Goal: Information Seeking & Learning: Learn about a topic

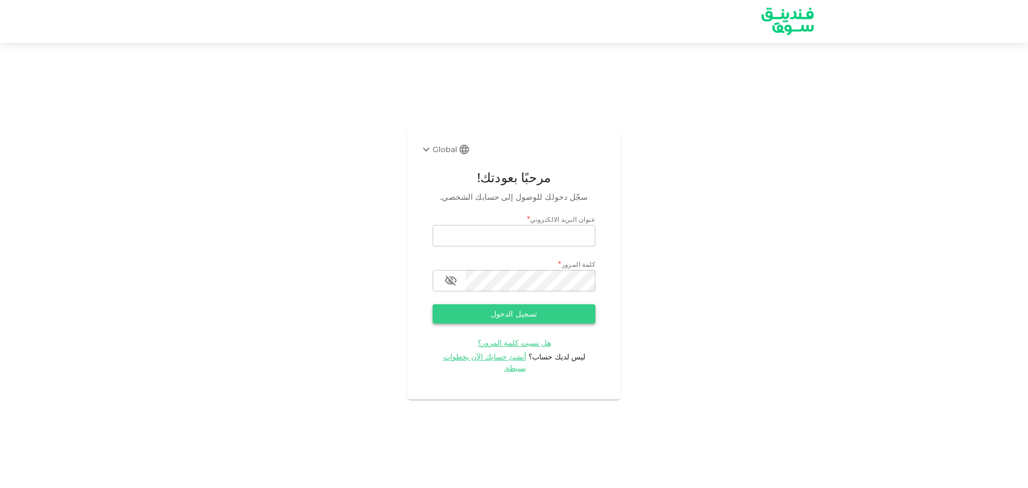
type input "[EMAIL_ADDRESS][DOMAIN_NAME]"
click at [572, 310] on button "تسجيل الدخول" at bounding box center [514, 313] width 163 height 19
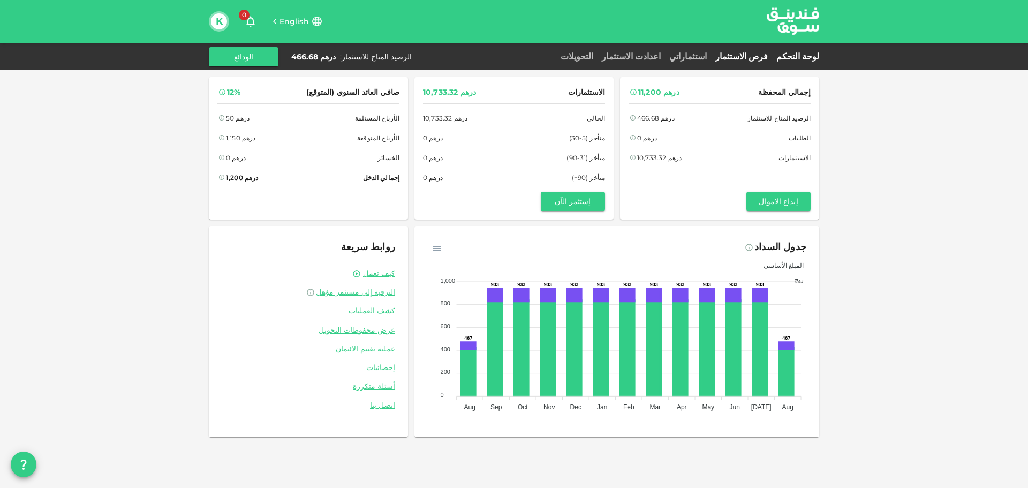
click at [736, 56] on link "فرص الاستثمار" at bounding box center [741, 56] width 61 height 10
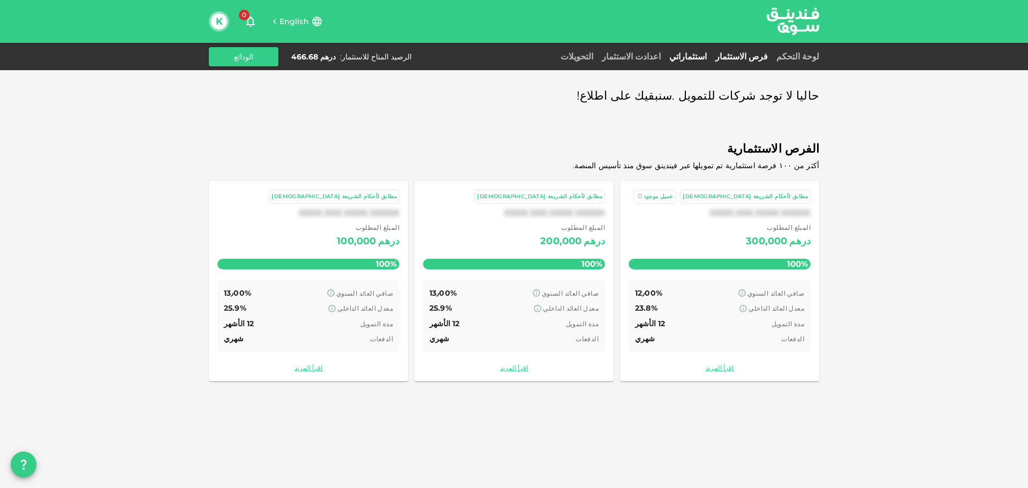
click at [711, 59] on link "استثماراتي" at bounding box center [688, 56] width 46 height 10
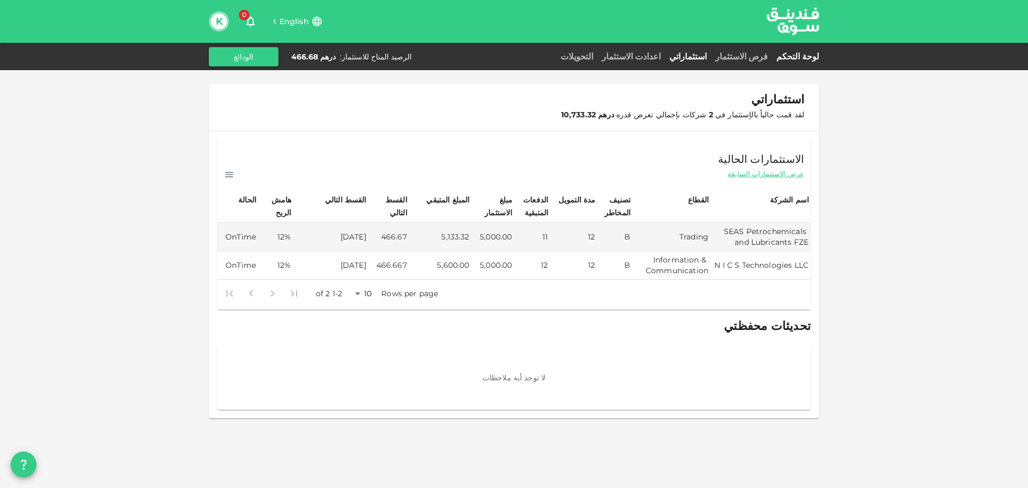
click at [809, 56] on link "لوحة التحكم" at bounding box center [795, 56] width 47 height 10
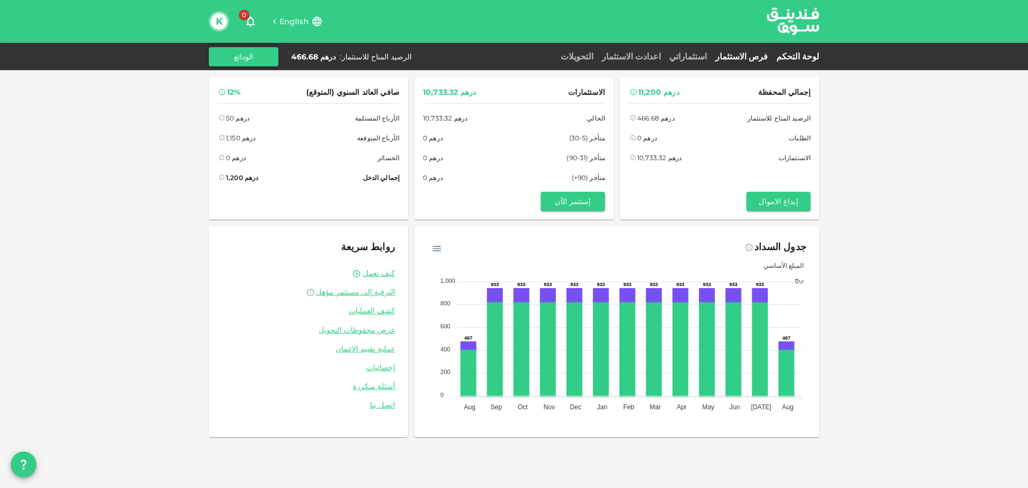
click at [768, 56] on link "فرص الاستثمار" at bounding box center [741, 56] width 61 height 10
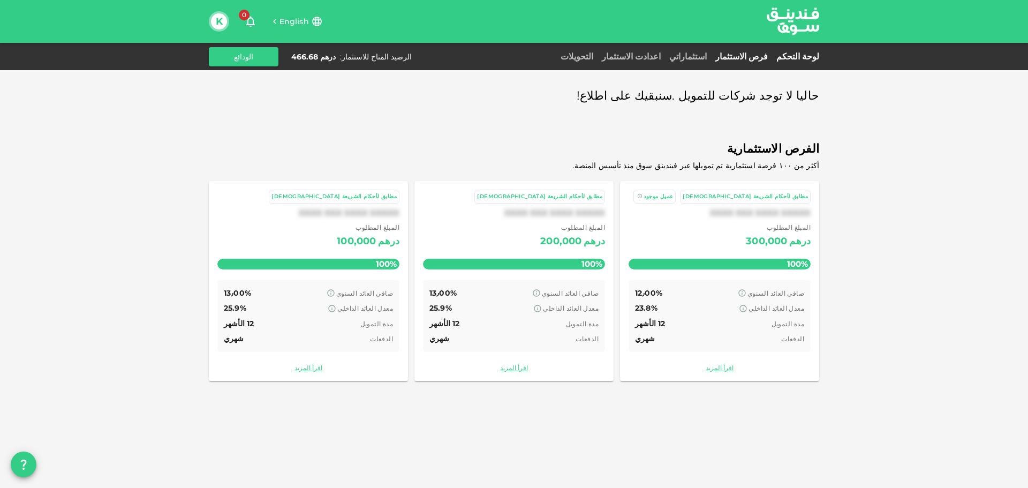
click at [796, 56] on link "لوحة التحكم" at bounding box center [795, 56] width 47 height 10
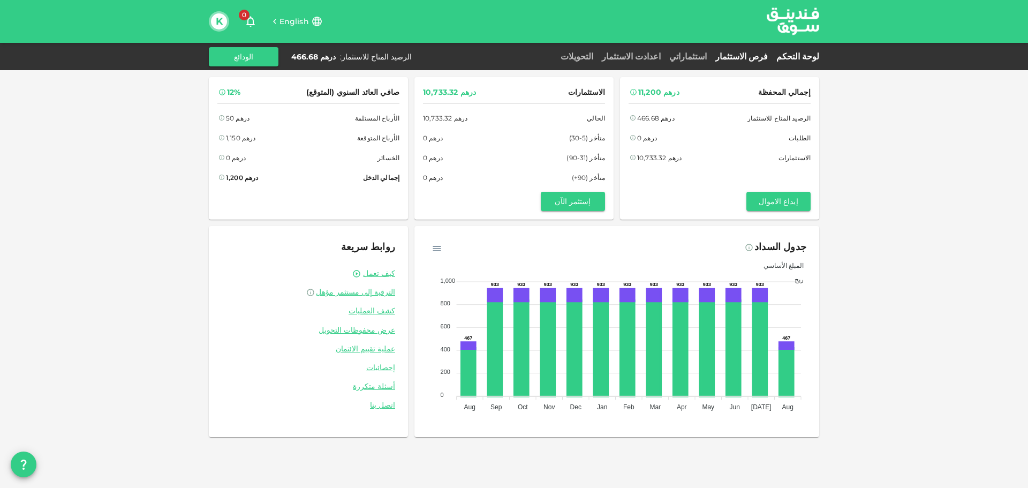
click at [740, 57] on link "فرص الاستثمار" at bounding box center [741, 56] width 61 height 10
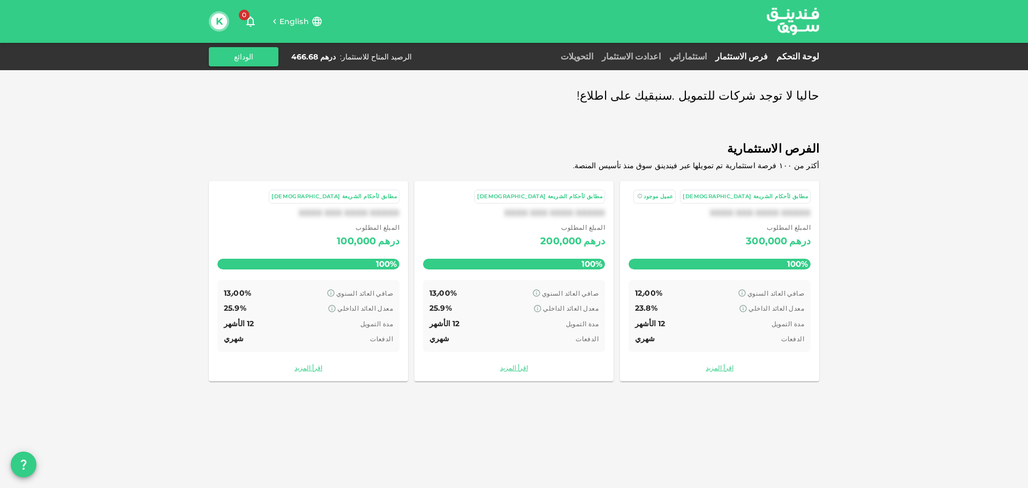
click at [798, 58] on link "لوحة التحكم" at bounding box center [795, 56] width 47 height 10
